Goal: Information Seeking & Learning: Learn about a topic

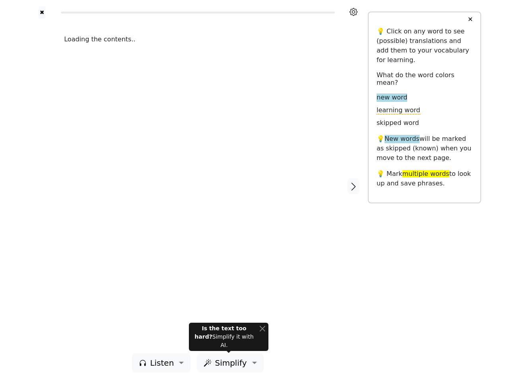
click at [255, 191] on div "Loading the contents.." at bounding box center [198, 186] width 284 height 335
click at [354, 12] on icon at bounding box center [354, 12] width 8 height 8
click at [42, 186] on div at bounding box center [42, 186] width 28 height 335
click at [198, 186] on div "Loading the contents.." at bounding box center [198, 186] width 284 height 335
click at [354, 186] on icon "button" at bounding box center [354, 187] width 10 height 10
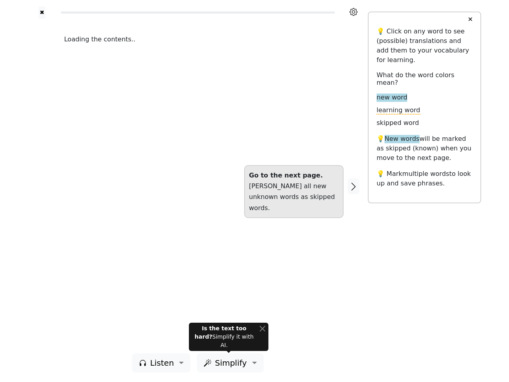
click at [164, 363] on span "Listen" at bounding box center [162, 363] width 24 height 12
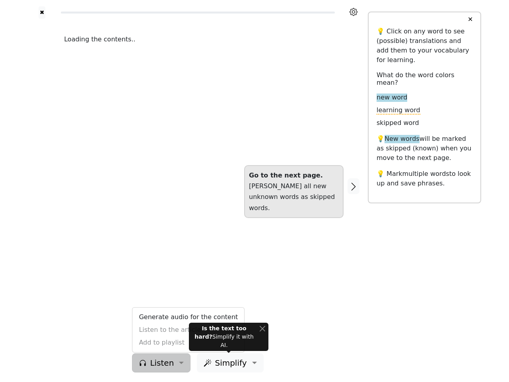
click at [228, 363] on span "Simplify" at bounding box center [231, 363] width 32 height 12
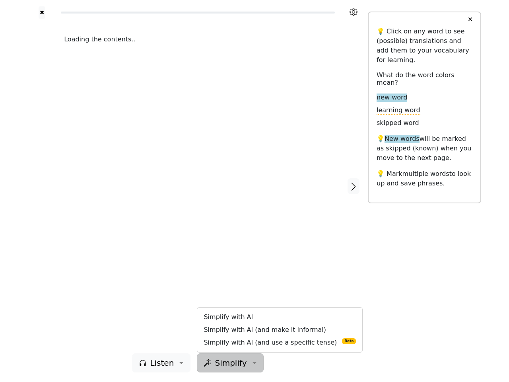
click at [470, 20] on button "✕" at bounding box center [470, 19] width 15 height 14
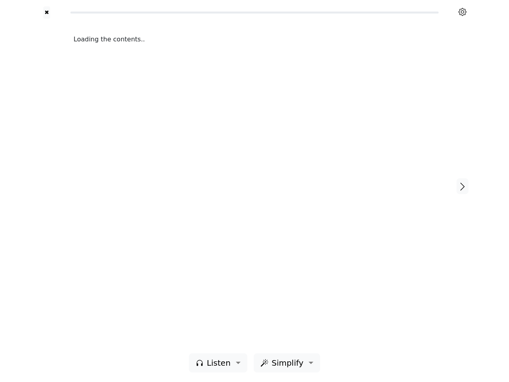
click at [229, 341] on div "Loading the contents.." at bounding box center [255, 186] width 378 height 335
